Goal: Connect with others: Connect with others users

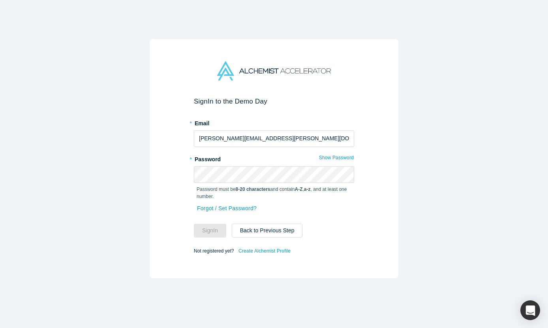
click at [486, 159] on div "Sign In to the Demo Day * Email [PERSON_NAME][EMAIL_ADDRESS][PERSON_NAME][DOMAI…" at bounding box center [274, 164] width 548 height 328
click at [281, 233] on button "Back to Previous Step" at bounding box center [267, 231] width 71 height 14
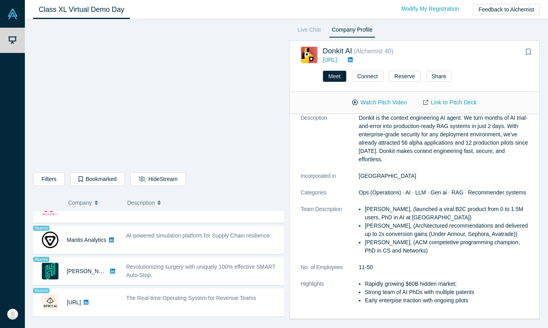
scroll to position [23, 0]
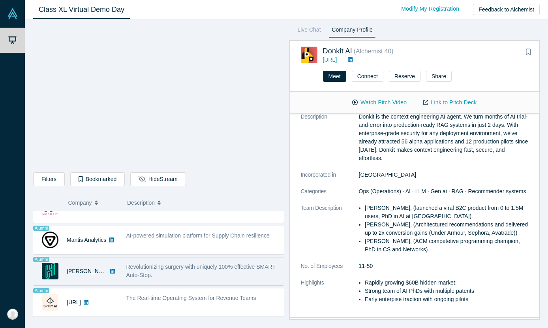
click at [203, 279] on div "Revolutionizing surgery with uniquely 100% effective SMART Auto-Stop." at bounding box center [202, 271] width 153 height 17
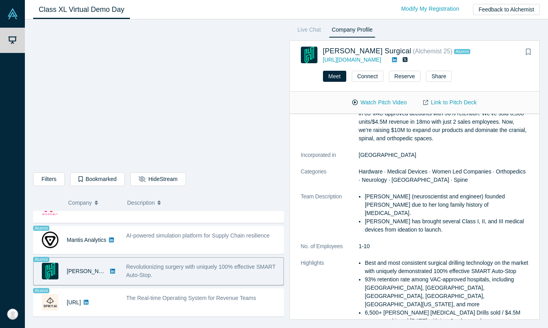
scroll to position [70, 0]
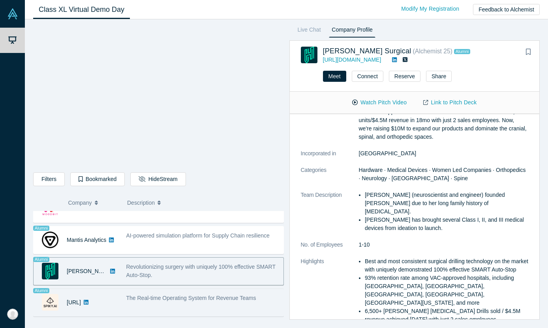
click at [177, 298] on span "The Real-time Operating System for Revenue Teams" at bounding box center [191, 298] width 130 height 6
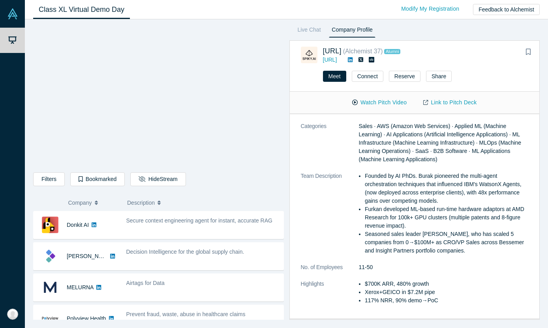
scroll to position [0, 0]
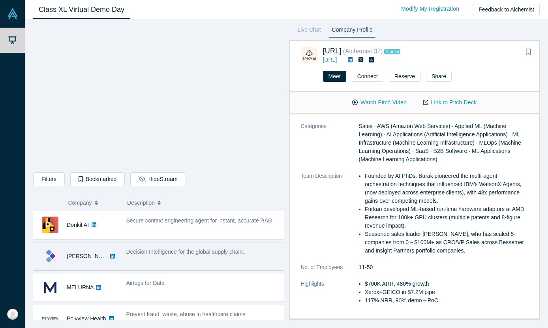
click at [151, 256] on div "Decision Intelligence for the global supply chain." at bounding box center [202, 252] width 153 height 8
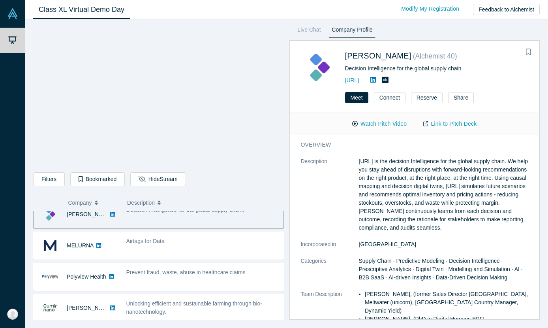
scroll to position [52, 0]
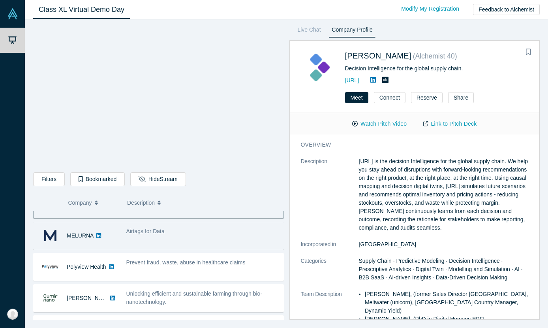
click at [168, 237] on div "Airtags for Data" at bounding box center [203, 235] width 162 height 25
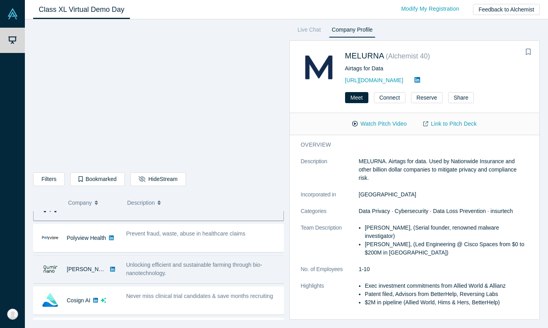
scroll to position [82, 0]
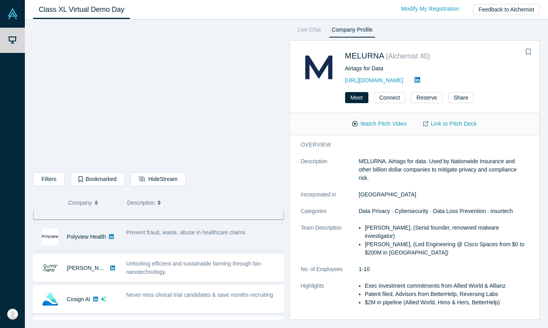
click at [210, 246] on div "Prevent fraud, waste, abuse in healthcare claims" at bounding box center [203, 236] width 162 height 25
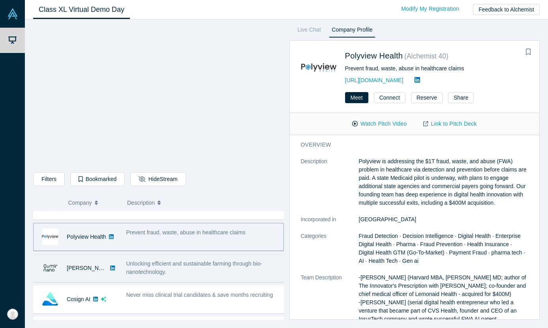
click at [211, 278] on div "Unlocking efficient and sustainable farming through bio-nanotechnology." at bounding box center [203, 268] width 162 height 25
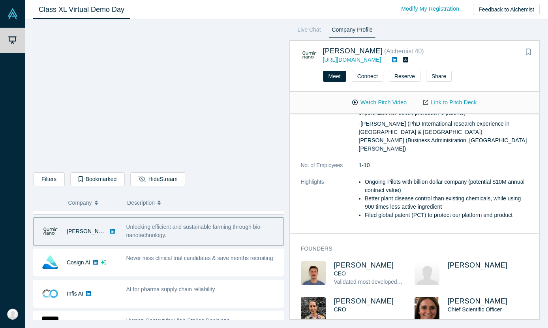
scroll to position [125, 0]
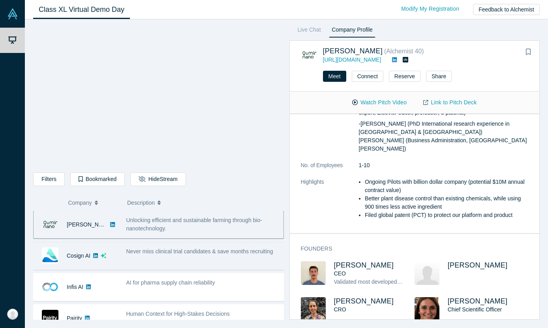
click at [123, 260] on div "Never miss clinical trial candidates & save months recruiting" at bounding box center [203, 255] width 162 height 25
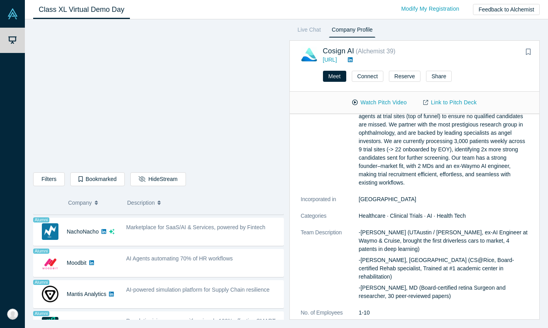
scroll to position [589, 0]
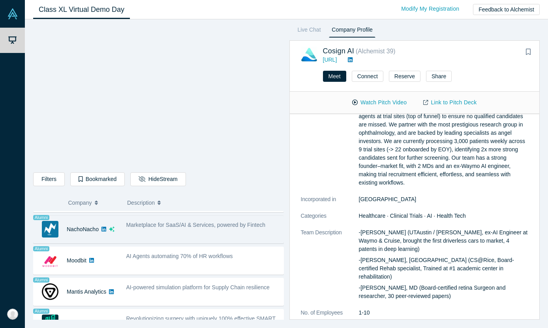
click at [212, 233] on div "Marketplace for SaaS/AI & Services, powered by Fintech" at bounding box center [203, 229] width 162 height 25
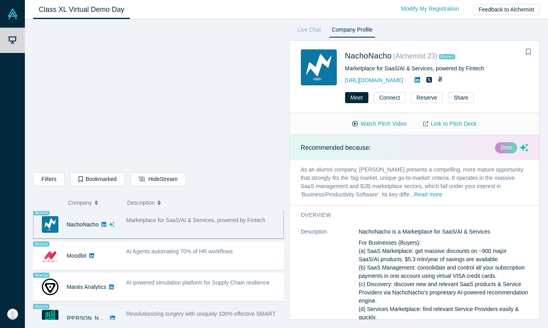
scroll to position [575, 0]
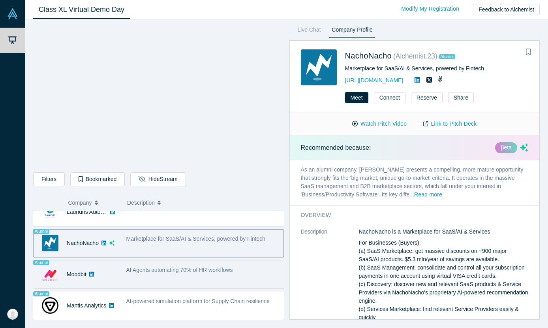
click at [210, 267] on span "AI Agents automating 70% of HR workflows" at bounding box center [179, 270] width 107 height 6
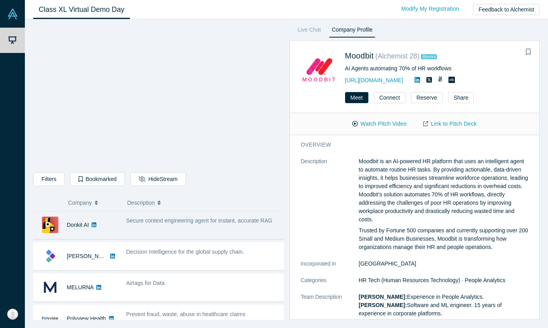
scroll to position [0, 0]
click at [195, 226] on div "Secure context engineering agent for instant, accurate RAG" at bounding box center [203, 225] width 162 height 25
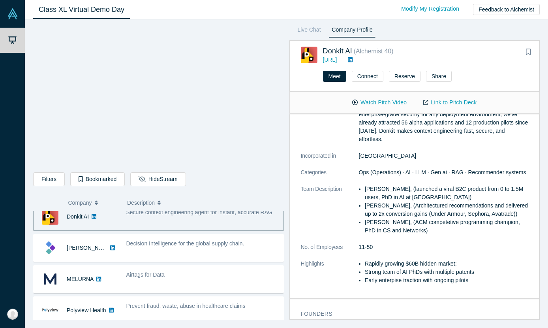
scroll to position [42, 0]
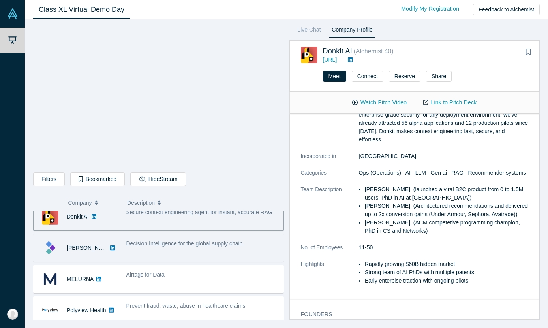
click at [203, 256] on div "Decision Intelligence for the global supply chain." at bounding box center [203, 247] width 162 height 25
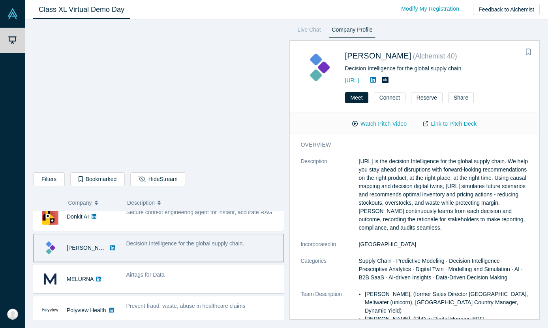
scroll to position [0, 0]
click at [360, 81] on link "[URL]" at bounding box center [352, 80] width 14 height 6
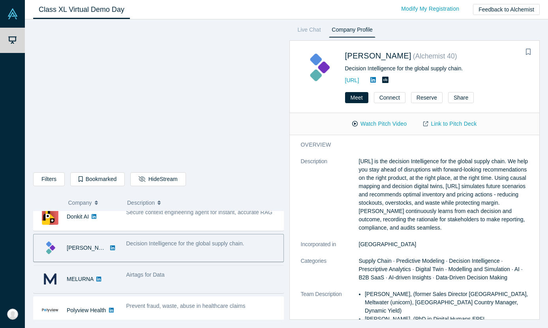
click at [205, 281] on div "Airtags for Data" at bounding box center [203, 279] width 162 height 25
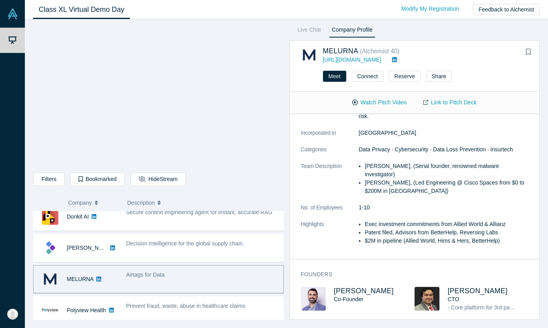
scroll to position [43, 0]
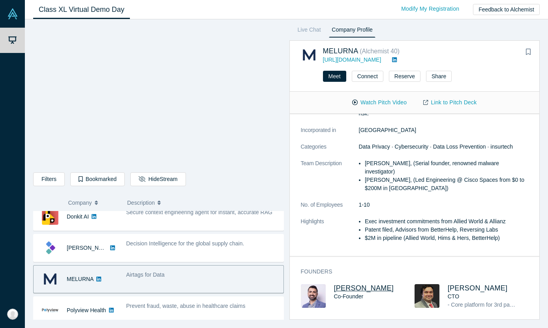
click at [349, 284] on span "[PERSON_NAME]" at bounding box center [364, 288] width 60 height 8
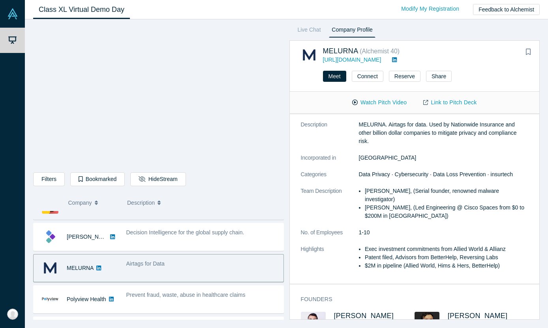
scroll to position [19, 0]
click at [163, 268] on div "Airtags for Data" at bounding box center [202, 264] width 153 height 8
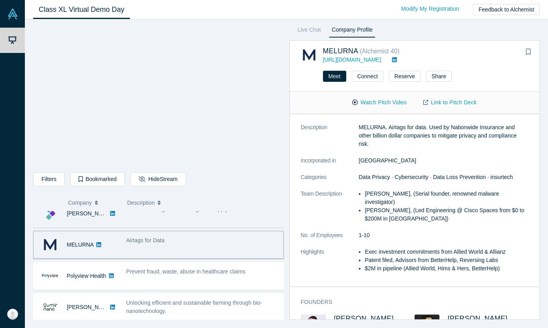
scroll to position [43, 0]
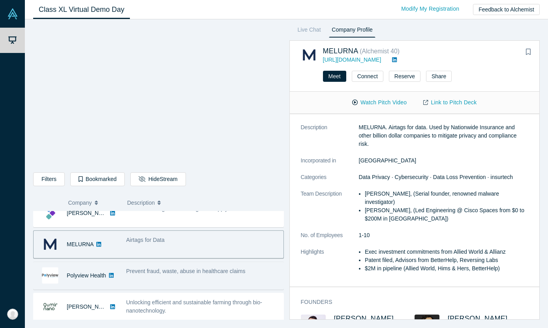
click at [173, 276] on div "Prevent fraud, waste, abuse in healthcare claims" at bounding box center [203, 275] width 162 height 25
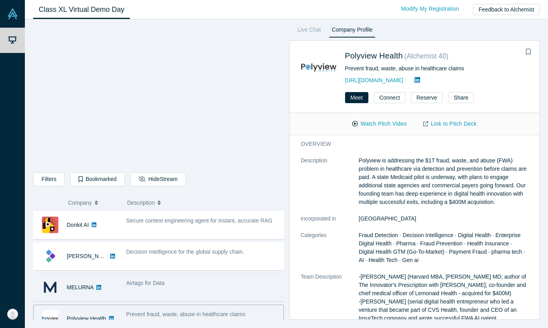
scroll to position [0, 0]
click at [170, 274] on div "MELURNA Airtags for Data - [PERSON_NAME], (Serial founder, renowned malware inv…" at bounding box center [158, 287] width 251 height 28
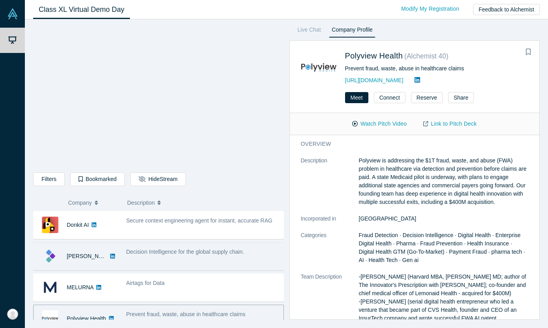
click at [183, 260] on div "Decision Intelligence for the global supply chain." at bounding box center [203, 256] width 162 height 25
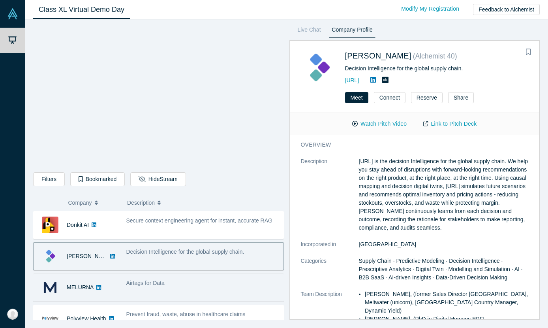
click at [176, 289] on div "Airtags for Data" at bounding box center [203, 287] width 162 height 25
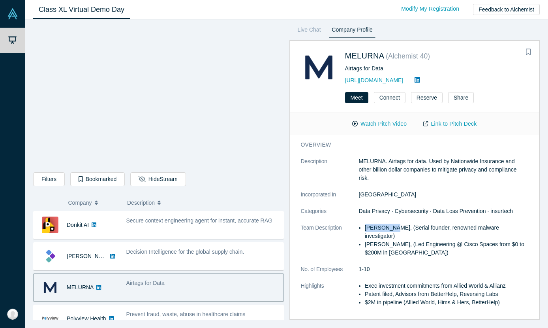
drag, startPoint x: 393, startPoint y: 228, endPoint x: 365, endPoint y: 229, distance: 28.1
click at [365, 229] on li "[PERSON_NAME], (Serial founder, renowned malware investigator)" at bounding box center [447, 232] width 164 height 17
copy li "[PERSON_NAME]"
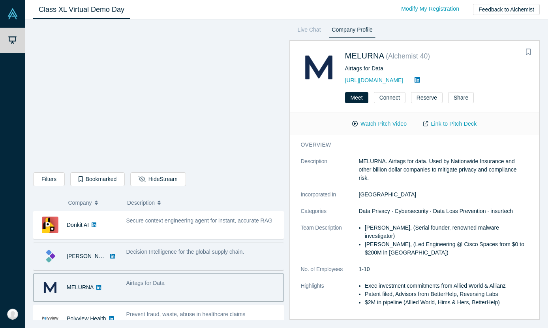
click at [121, 258] on div "[PERSON_NAME]" at bounding box center [78, 256] width 89 height 27
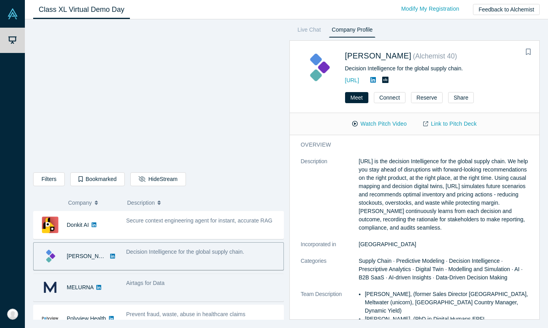
click at [144, 289] on div "Airtags for Data" at bounding box center [203, 287] width 162 height 25
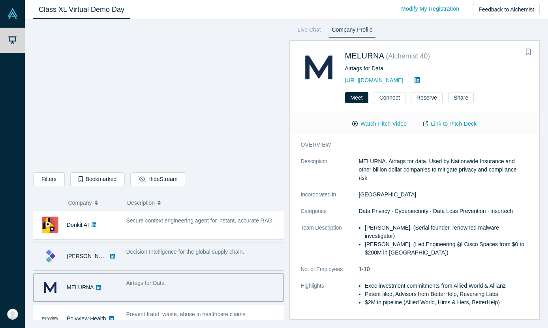
click at [167, 260] on div "Decision Intelligence for the global supply chain." at bounding box center [203, 256] width 162 height 25
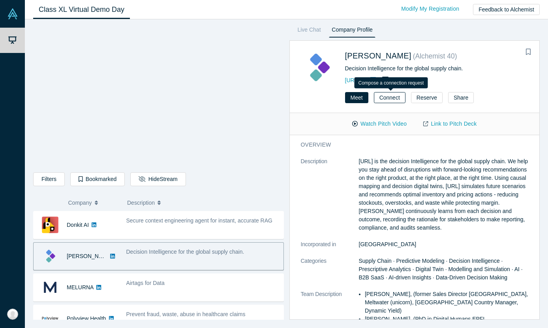
click at [390, 100] on button "Connect" at bounding box center [390, 97] width 32 height 11
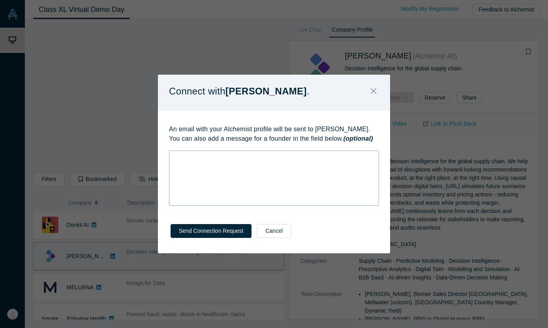
click at [267, 168] on div "rdw-wrapper" at bounding box center [274, 178] width 210 height 55
click at [377, 92] on button "Close" at bounding box center [373, 91] width 17 height 17
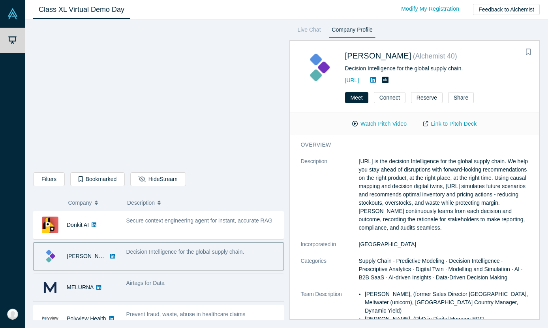
click at [155, 287] on div "Airtags for Data" at bounding box center [202, 283] width 153 height 8
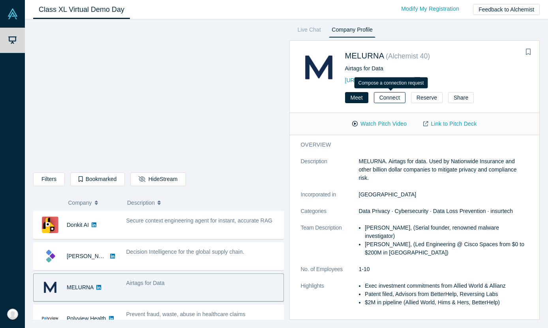
click at [384, 96] on button "Connect" at bounding box center [390, 97] width 32 height 11
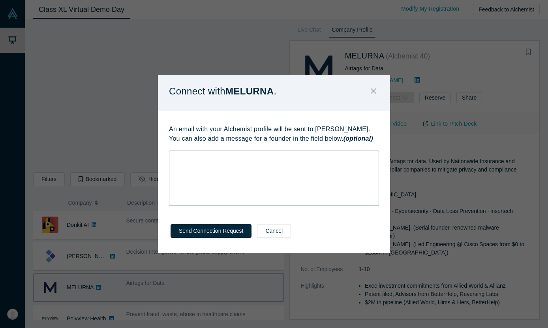
click at [267, 170] on div "rdw-wrapper" at bounding box center [274, 178] width 210 height 55
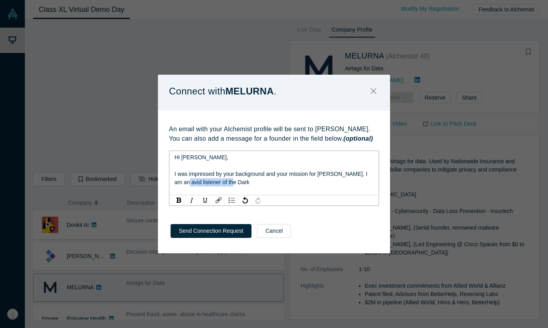
drag, startPoint x: 228, startPoint y: 181, endPoint x: 171, endPoint y: 181, distance: 56.1
click at [171, 181] on div "Hi [PERSON_NAME], I was impressed by your background and your mission for [PERS…" at bounding box center [274, 173] width 210 height 45
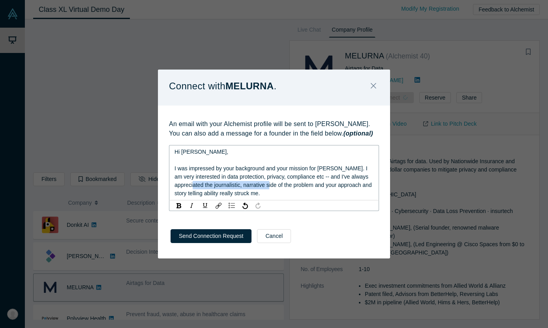
drag, startPoint x: 279, startPoint y: 186, endPoint x: 208, endPoint y: 186, distance: 71.1
click at [208, 186] on span "I was impressed by your background and your mission for [PERSON_NAME]. I am ver…" at bounding box center [274, 180] width 199 height 31
click at [247, 184] on span "I was impressed by your background and your mission for [PERSON_NAME]. I am ver…" at bounding box center [273, 180] width 196 height 31
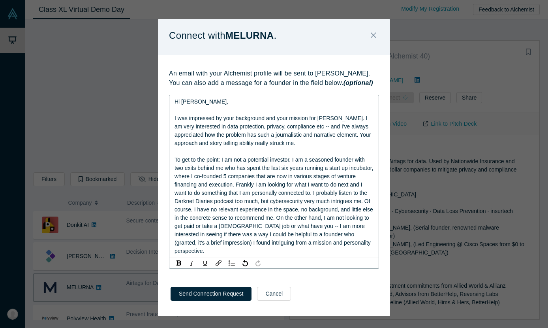
click at [188, 193] on span "To get to the point: I am not a potential investor. I am a seasoned founder wit…" at bounding box center [275, 205] width 200 height 98
drag, startPoint x: 318, startPoint y: 193, endPoint x: 292, endPoint y: 193, distance: 26.1
click at [292, 193] on span "To get to the point: I am not a potential investor. I am a seasoned founder wit…" at bounding box center [275, 205] width 200 height 98
drag, startPoint x: 245, startPoint y: 242, endPoint x: 169, endPoint y: 243, distance: 75.9
click at [169, 243] on div "Hi [PERSON_NAME], I was impressed by your background and your mission for [PERS…" at bounding box center [274, 176] width 210 height 163
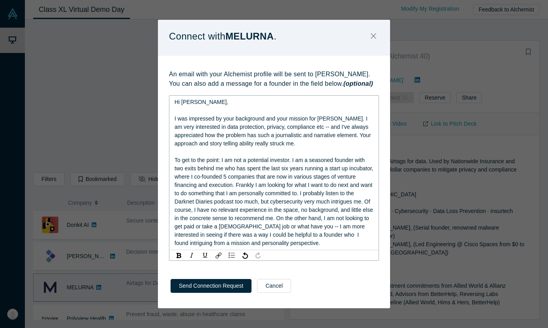
click at [226, 243] on span "To get to the point: I am not a potential investor. I am a seasoned founder wit…" at bounding box center [275, 201] width 200 height 89
click at [358, 234] on span "To get to the point: I am not a potential investor. I am a seasoned founder wit…" at bounding box center [275, 201] width 200 height 89
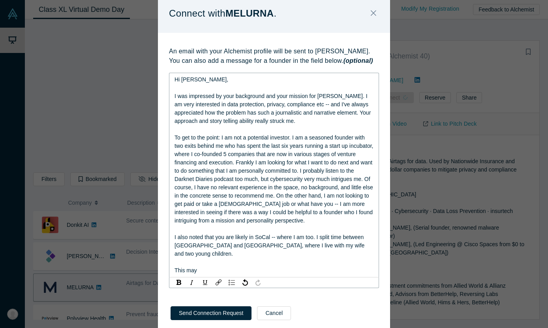
scroll to position [26, 0]
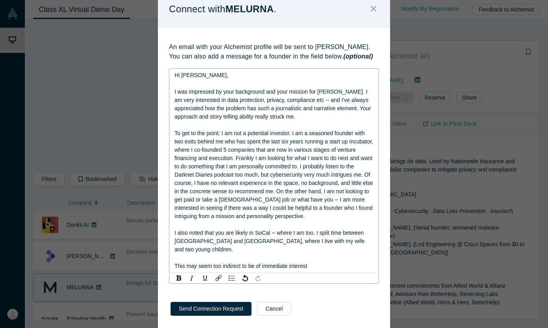
click at [175, 263] on span "This may seem too indirect to be of immediate interest" at bounding box center [241, 266] width 133 height 6
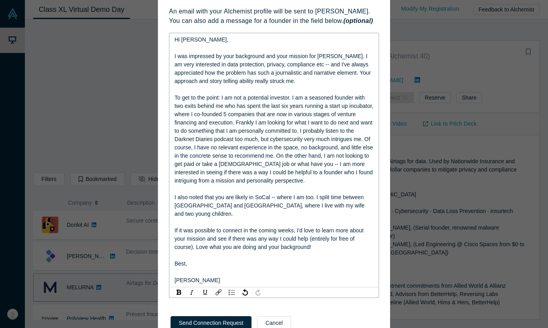
scroll to position [57, 0]
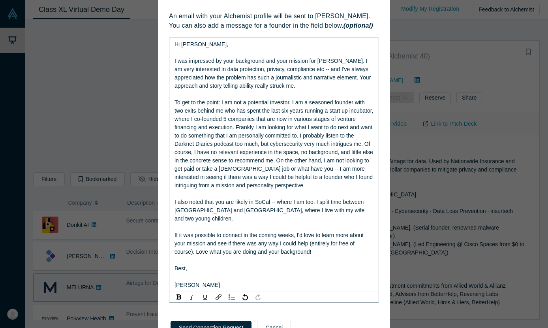
click at [291, 61] on span "I was impressed by your background and your mission for [PERSON_NAME]. I am ver…" at bounding box center [274, 73] width 198 height 31
click at [273, 75] on span "I was impressed by your background and mission for [PERSON_NAME]. I am very int…" at bounding box center [274, 73] width 198 height 31
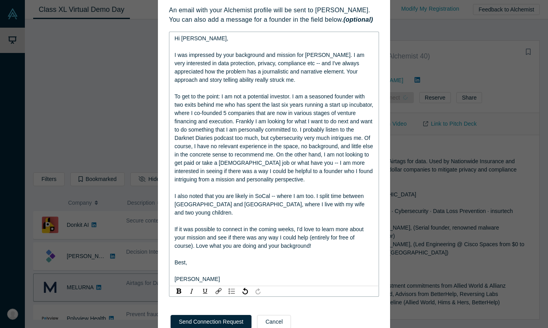
scroll to position [65, 0]
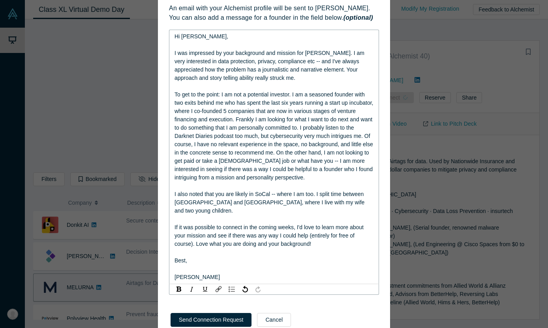
click at [252, 126] on span "To get to the point: I am not a potential investor. I am a seasoned founder wit…" at bounding box center [275, 135] width 200 height 89
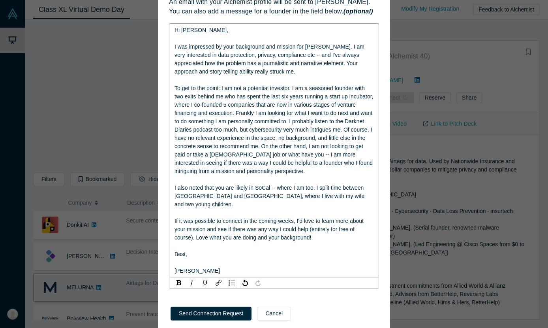
scroll to position [72, 0]
click at [281, 153] on span "To get to the point: I am not a potential investor. I am a seasoned founder wit…" at bounding box center [275, 129] width 200 height 89
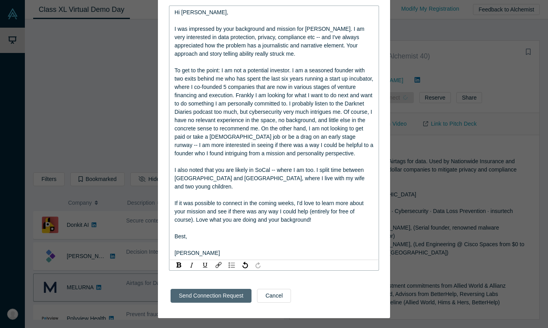
scroll to position [79, 0]
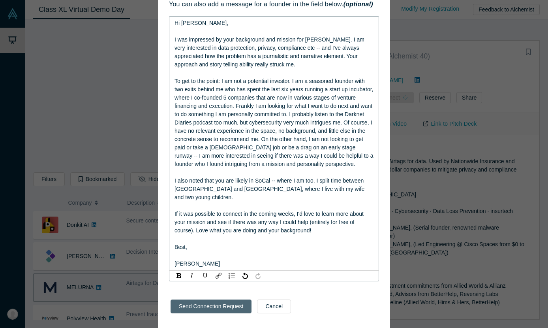
click at [209, 299] on button "Send Connection Request" at bounding box center [211, 306] width 81 height 14
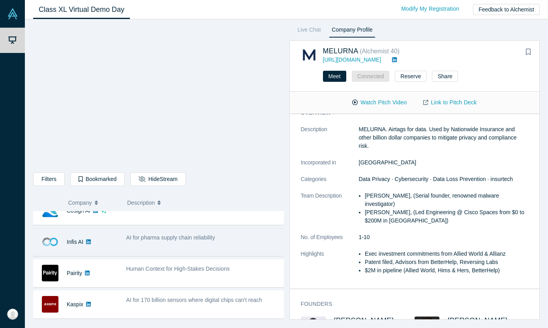
scroll to position [171, 0]
